Goal: Task Accomplishment & Management: Complete application form

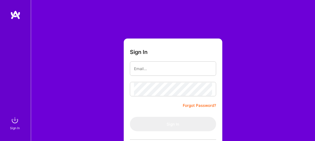
click at [141, 74] on input "email" at bounding box center [173, 68] width 78 height 13
type input "svinjamuri@gmail.com"
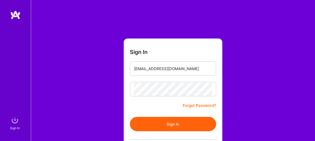
click at [172, 122] on button "Sign In" at bounding box center [173, 124] width 86 height 14
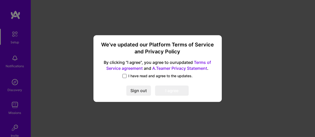
click at [124, 76] on span at bounding box center [125, 76] width 4 height 4
click at [0, 0] on input "I have read and agree to the updates." at bounding box center [0, 0] width 0 height 0
click at [165, 91] on button "I agree" at bounding box center [172, 91] width 34 height 10
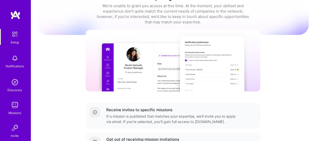
scroll to position [6, 0]
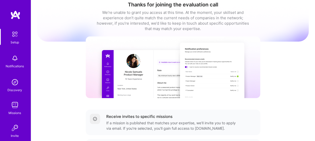
click at [16, 61] on img at bounding box center [15, 58] width 10 height 10
click at [15, 83] on img at bounding box center [15, 82] width 10 height 10
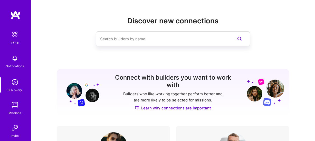
click at [17, 113] on div "Missions" at bounding box center [15, 112] width 13 height 5
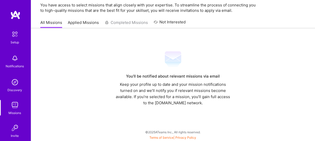
click at [76, 24] on link "Applied Missions" at bounding box center [83, 24] width 31 height 8
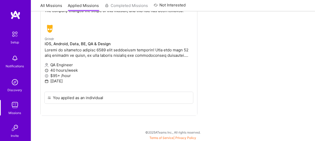
scroll to position [20, 0]
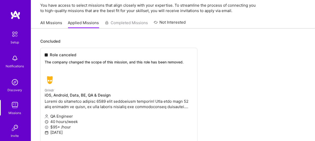
click at [130, 22] on div "All Missions Applied Missions Completed Missions Not Interested" at bounding box center [113, 22] width 146 height 11
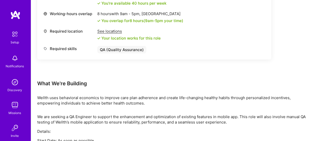
scroll to position [150, 0]
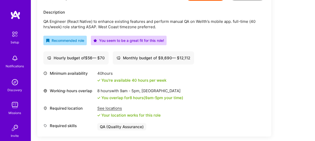
click at [125, 41] on div "You seem to be a great fit for this role!" at bounding box center [129, 40] width 71 height 5
click at [64, 43] on div "Recommended role" at bounding box center [64, 41] width 43 height 10
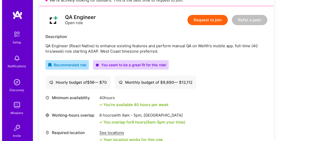
scroll to position [99, 0]
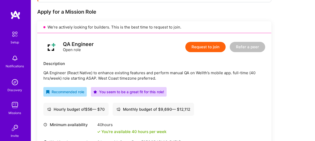
click at [195, 47] on button "Request to join" at bounding box center [206, 47] width 40 height 10
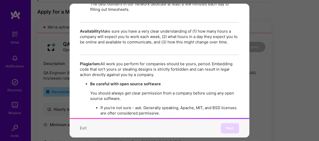
scroll to position [932, 0]
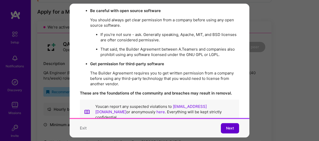
click at [224, 128] on button "Next" at bounding box center [230, 128] width 18 height 10
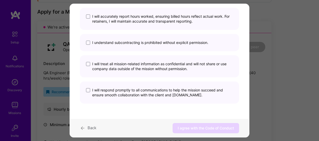
scroll to position [49, 0]
click at [88, 15] on span "modal" at bounding box center [88, 17] width 4 height 4
click at [0, 0] on input "I will accurately report hours worked, ensuring billed hours reflect actual wor…" at bounding box center [0, 0] width 0 height 0
click at [88, 44] on span "modal" at bounding box center [88, 43] width 4 height 4
click at [0, 0] on input "I understand subcontracting is prohibited without explicit permission." at bounding box center [0, 0] width 0 height 0
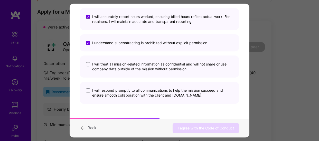
click at [88, 61] on div "I will treat all mission-related information as confidential and will not share…" at bounding box center [159, 67] width 159 height 22
click at [89, 64] on span "modal" at bounding box center [88, 64] width 4 height 4
click at [0, 0] on input "I will treat all mission-related information as confidential and will not share…" at bounding box center [0, 0] width 0 height 0
click at [90, 90] on span "modal" at bounding box center [88, 91] width 4 height 4
click at [0, 0] on input "I will respond promptly to all communications to help the mission succeed and e…" at bounding box center [0, 0] width 0 height 0
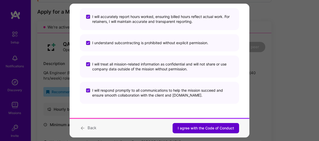
click at [209, 131] on span "I agree with the Code of Conduct" at bounding box center [206, 128] width 56 height 5
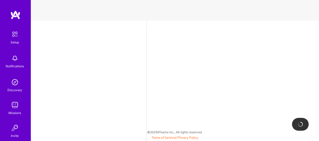
select select "US"
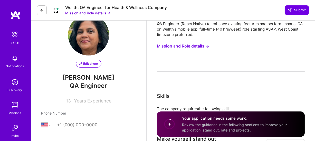
scroll to position [25, 0]
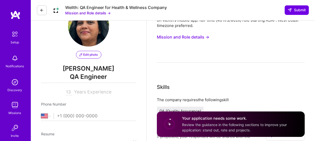
click at [72, 117] on input "tel" at bounding box center [96, 116] width 79 height 15
type input "[PHONE_NUMBER]"
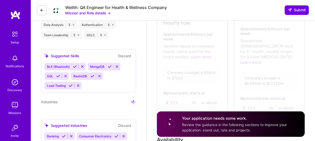
scroll to position [308, 0]
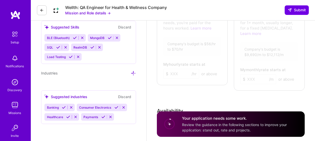
click at [79, 57] on icon at bounding box center [78, 57] width 4 height 4
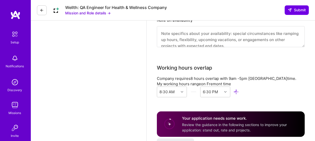
scroll to position [463, 0]
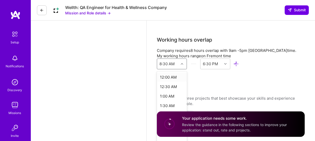
click at [180, 61] on div at bounding box center [183, 64] width 8 height 7
click at [168, 89] on div "9:00 AM" at bounding box center [172, 94] width 30 height 10
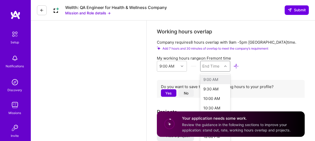
click at [225, 64] on div "option , selected. option 9:00 AM focused disabled, 1 of 48. 48 results availab…" at bounding box center [215, 66] width 30 height 11
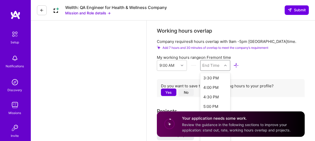
scroll to position [128, 0]
click at [214, 98] on div "5:00 PM" at bounding box center [215, 103] width 30 height 10
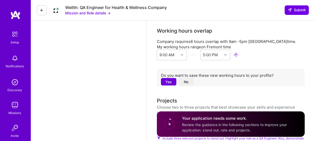
click at [165, 78] on button "Yes" at bounding box center [168, 81] width 15 height 7
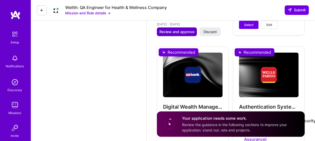
scroll to position [677, 0]
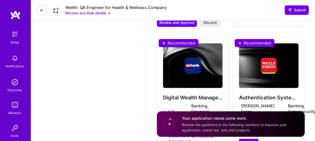
click at [181, 74] on div "Digital Wealth Management QA U.S. Bank Banking, Financial Services / Fintech Ma…" at bounding box center [193, 100] width 72 height 127
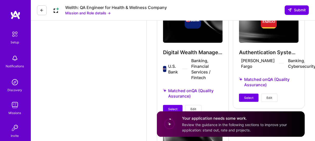
scroll to position [728, 0]
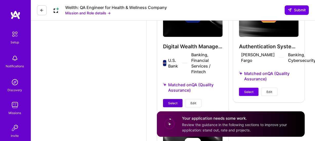
click at [171, 101] on span "Select" at bounding box center [172, 103] width 9 height 5
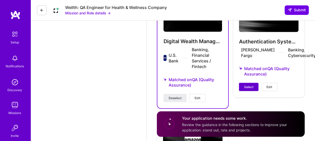
click at [242, 83] on button "Select" at bounding box center [249, 87] width 20 height 8
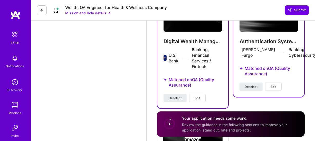
scroll to position [626, 0]
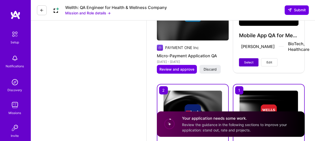
click at [253, 60] on span "Select" at bounding box center [248, 62] width 9 height 5
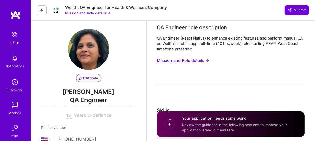
scroll to position [0, 0]
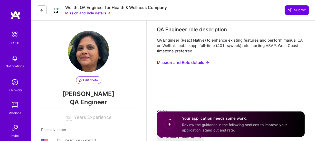
click at [200, 63] on button "Mission and Role details →" at bounding box center [183, 63] width 52 height 10
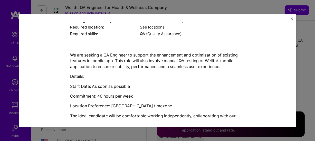
scroll to position [96, 0]
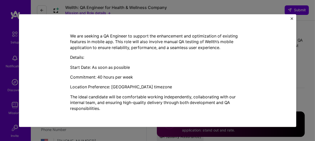
click at [291, 18] on img "Close" at bounding box center [292, 18] width 3 height 3
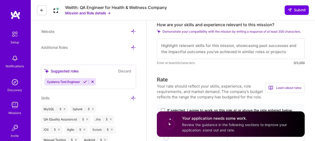
scroll to position [180, 0]
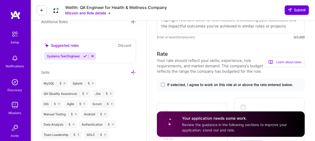
click at [288, 62] on div "Learn about rates" at bounding box center [285, 62] width 40 height 10
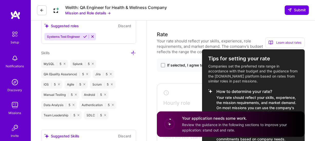
scroll to position [206, 0]
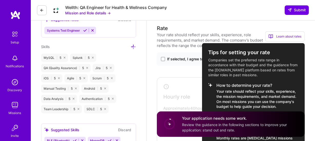
click at [169, 50] on div at bounding box center [157, 70] width 315 height 141
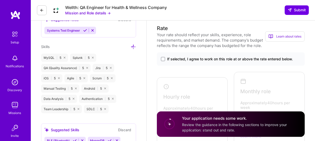
click at [165, 60] on label "If selected, I agree to work on this role at or above the rate entered below." at bounding box center [231, 59] width 140 height 5
click at [0, 0] on input "If selected, I agree to work on this role at or above the rate entered below." at bounding box center [0, 0] width 0 height 0
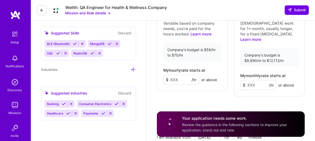
scroll to position [308, 0]
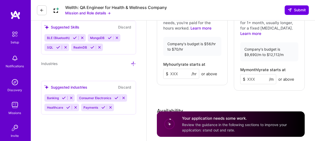
click at [181, 69] on input at bounding box center [181, 74] width 36 height 10
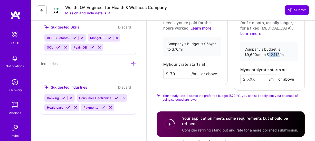
drag, startPoint x: 270, startPoint y: 43, endPoint x: 279, endPoint y: 44, distance: 9.0
click at [279, 44] on div "Company's budget is $9,690/m to $12,112/m" at bounding box center [270, 51] width 58 height 19
drag, startPoint x: 175, startPoint y: 68, endPoint x: 171, endPoint y: 69, distance: 4.4
click at [171, 69] on input "70" at bounding box center [181, 74] width 36 height 10
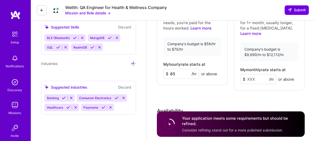
type input "65"
click at [183, 91] on div "Rate Your rate should reflect your skills, experience, role requirements, and m…" at bounding box center [231, 51] width 148 height 258
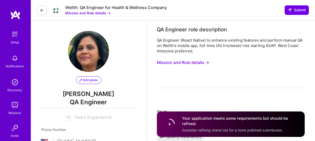
scroll to position [25, 0]
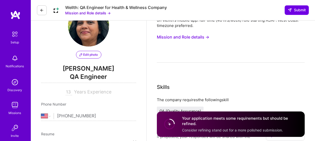
click at [171, 37] on button "Mission and Role details →" at bounding box center [183, 37] width 52 height 10
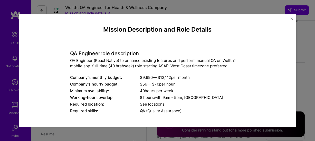
click at [293, 19] on img "Close" at bounding box center [292, 18] width 3 height 3
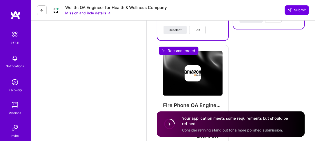
scroll to position [797, 0]
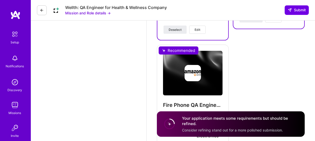
drag, startPoint x: 305, startPoint y: 10, endPoint x: 293, endPoint y: 56, distance: 47.5
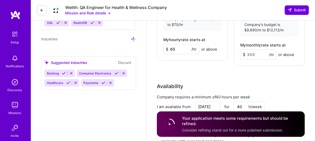
scroll to position [308, 0]
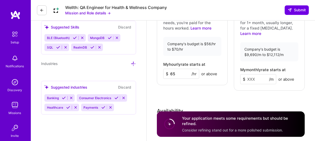
click at [253, 74] on input at bounding box center [259, 79] width 36 height 10
type input "11000"
click at [268, 80] on div "Rate Your rate should reflect your skills, experience, role requirements, and m…" at bounding box center [231, 51] width 148 height 258
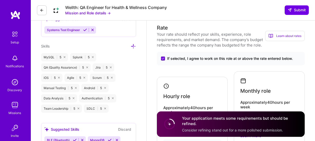
scroll to position [206, 0]
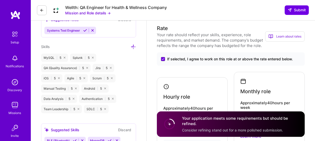
click at [296, 37] on div "Learn about rates" at bounding box center [285, 36] width 40 height 10
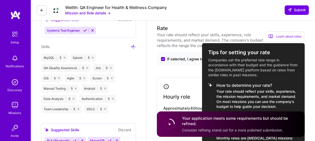
click at [298, 23] on div at bounding box center [157, 70] width 315 height 141
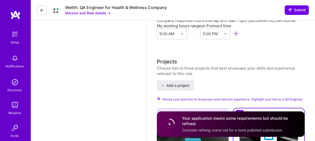
scroll to position [488, 0]
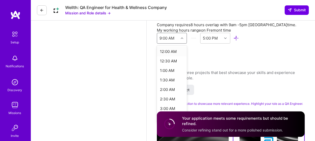
click at [182, 37] on icon at bounding box center [182, 38] width 3 height 3
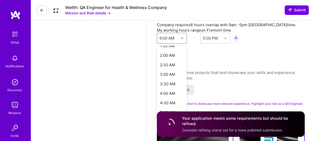
scroll to position [0, 0]
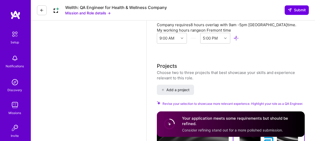
click at [251, 49] on div "QA Engineer role description QA Engineer (React Native) to enhance existing fea…" at bounding box center [231, 29] width 148 height 985
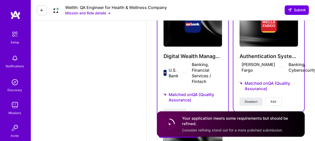
scroll to position [720, 0]
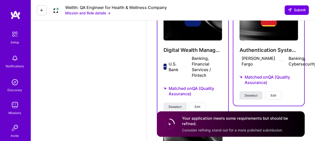
click at [257, 93] on span "Deselect" at bounding box center [251, 95] width 13 height 5
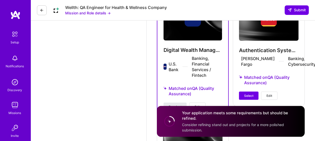
click at [179, 105] on span "Deselect" at bounding box center [175, 107] width 13 height 5
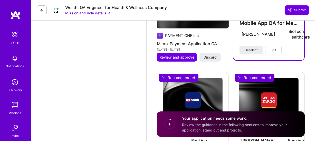
scroll to position [642, 0]
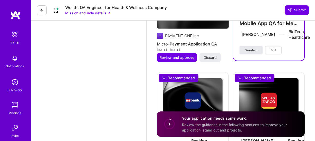
click at [252, 48] on span "Deselect" at bounding box center [251, 50] width 13 height 5
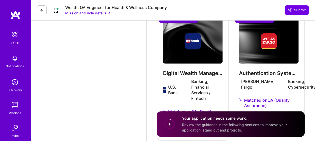
scroll to position [745, 0]
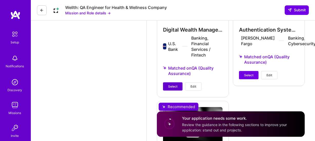
drag, startPoint x: 176, startPoint y: 75, endPoint x: 204, endPoint y: 69, distance: 28.3
click at [176, 84] on span "Select" at bounding box center [172, 86] width 9 height 5
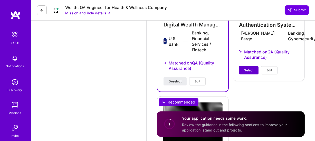
click at [249, 68] on span "Select" at bounding box center [248, 70] width 9 height 5
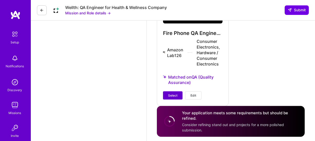
click at [178, 91] on button "Select" at bounding box center [173, 95] width 20 height 8
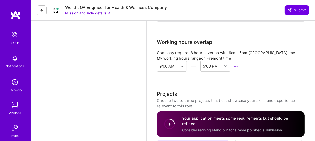
scroll to position [432, 0]
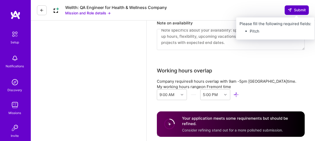
click at [291, 13] on button "Submit" at bounding box center [297, 9] width 24 height 9
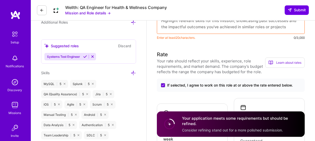
scroll to position [123, 0]
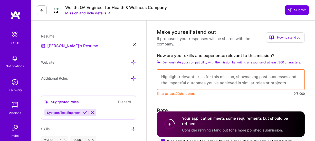
click at [109, 15] on button "Mission and Role details →" at bounding box center [87, 12] width 45 height 5
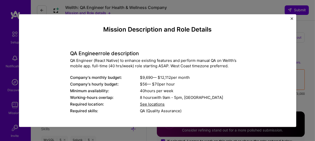
click at [193, 10] on div "Mission Description and Role Details QA Engineer role description QA Engineer (…" at bounding box center [157, 70] width 315 height 141
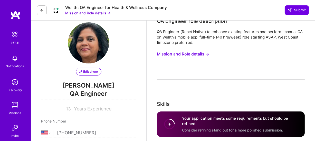
scroll to position [0, 0]
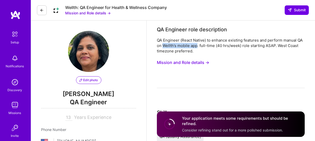
drag, startPoint x: 163, startPoint y: 46, endPoint x: 197, endPoint y: 46, distance: 33.9
click at [197, 46] on div "QA Engineer (React Native) to enhance existing features and perform manual QA o…" at bounding box center [231, 46] width 148 height 16
copy div "Wellth’s mobile app"
click at [234, 63] on div "QA Engineer (React Native) to enhance existing features and perform manual QA o…" at bounding box center [231, 63] width 148 height 51
click at [85, 14] on button "Mission and Role details →" at bounding box center [87, 12] width 45 height 5
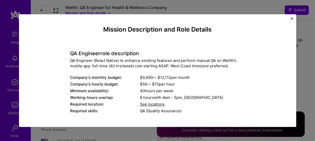
click at [291, 19] on img "Close" at bounding box center [292, 18] width 3 height 3
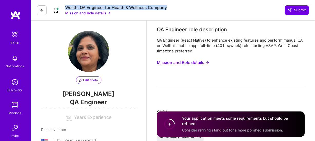
drag, startPoint x: 64, startPoint y: 6, endPoint x: 171, endPoint y: 7, distance: 107.2
click at [171, 7] on div "Wellth: QA Engineer for Health & Wellness Company Mission and Role details → Su…" at bounding box center [173, 10] width 284 height 21
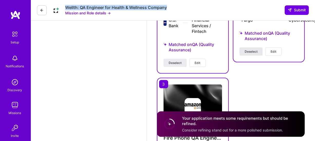
scroll to position [740, 0]
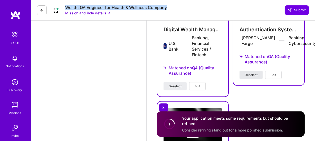
click at [251, 73] on span "Deselect" at bounding box center [251, 75] width 13 height 5
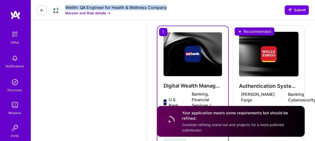
scroll to position [637, 0]
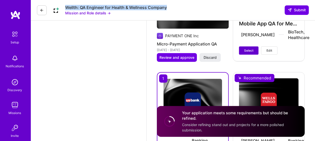
click at [249, 47] on button "Select" at bounding box center [249, 51] width 20 height 8
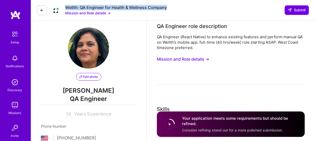
scroll to position [0, 0]
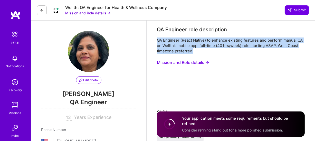
drag, startPoint x: 193, startPoint y: 51, endPoint x: 157, endPoint y: 42, distance: 36.9
click at [157, 42] on div "QA Engineer (React Native) to enhance existing features and perform manual QA o…" at bounding box center [231, 46] width 148 height 16
copy div "QA Engineer (React Native) to enhance existing features and perform manual QA o…"
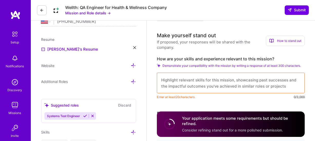
scroll to position [128, 0]
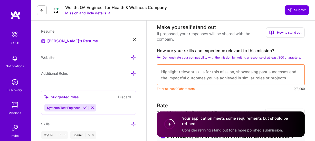
drag, startPoint x: 164, startPoint y: 72, endPoint x: 220, endPoint y: 76, distance: 56.1
click at [220, 76] on textarea at bounding box center [231, 75] width 148 height 21
drag, startPoint x: 288, startPoint y: 79, endPoint x: 241, endPoint y: 71, distance: 47.8
click at [241, 70] on textarea at bounding box center [231, 75] width 148 height 21
paste textarea "Points) Extensive mobile QA experience across iOS, Android, and React Native ap…"
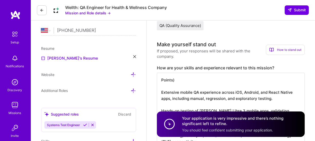
scroll to position [117, 0]
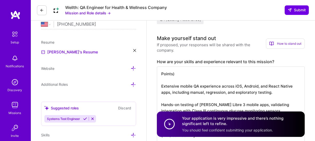
drag, startPoint x: 185, startPoint y: 73, endPoint x: 155, endPoint y: 70, distance: 29.7
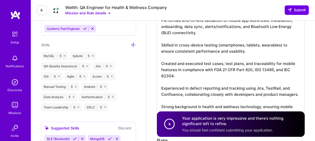
scroll to position [233, 0]
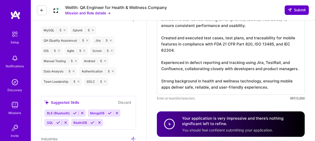
type textarea "Extensive mobile QA experience across iOS, Android, and React Native apps, incl…"
click at [296, 8] on span "Submit" at bounding box center [297, 9] width 18 height 5
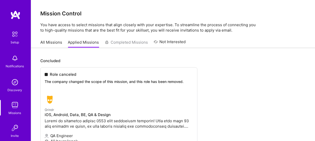
click at [46, 41] on link "All Missions" at bounding box center [51, 44] width 22 height 8
